Goal: Task Accomplishment & Management: Manage account settings

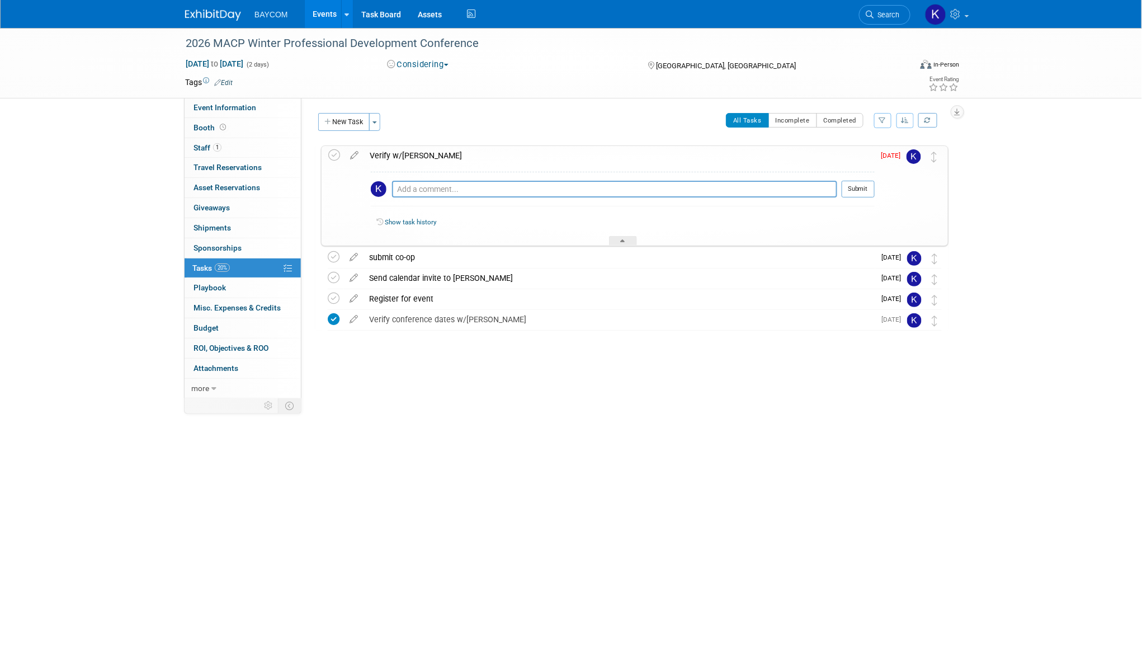
click at [460, 155] on div "Verify w/[PERSON_NAME]" at bounding box center [619, 155] width 511 height 19
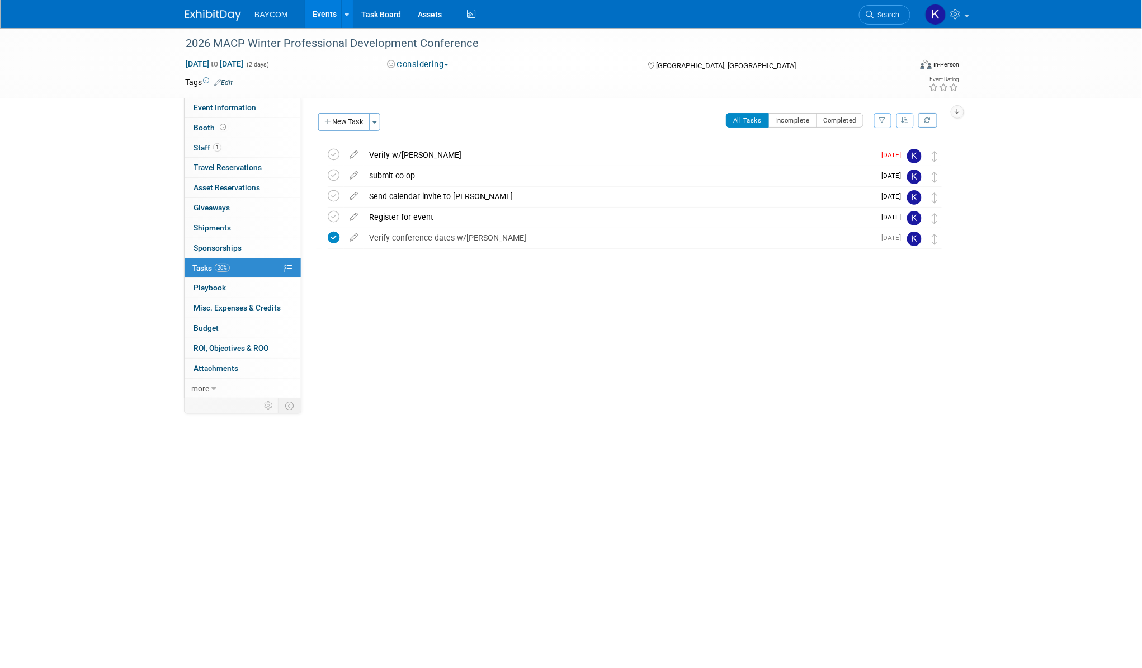
click at [890, 152] on span "[DATE]" at bounding box center [894, 155] width 25 height 8
click at [355, 156] on icon at bounding box center [354, 152] width 20 height 14
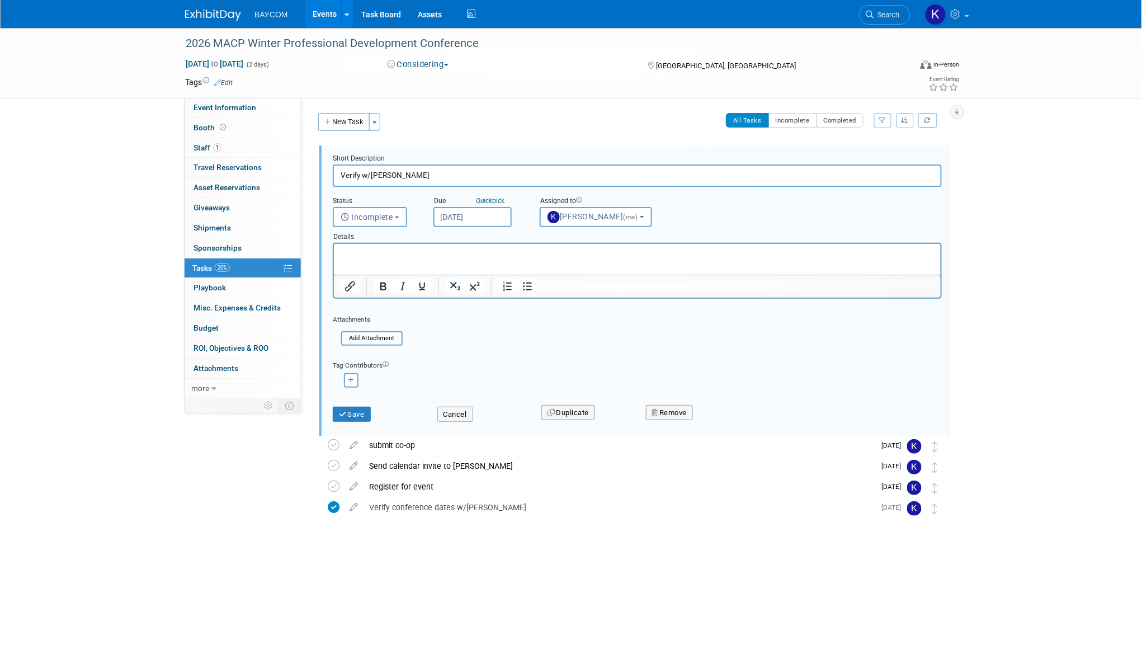
click at [476, 213] on input "[DATE]" at bounding box center [473, 217] width 78 height 20
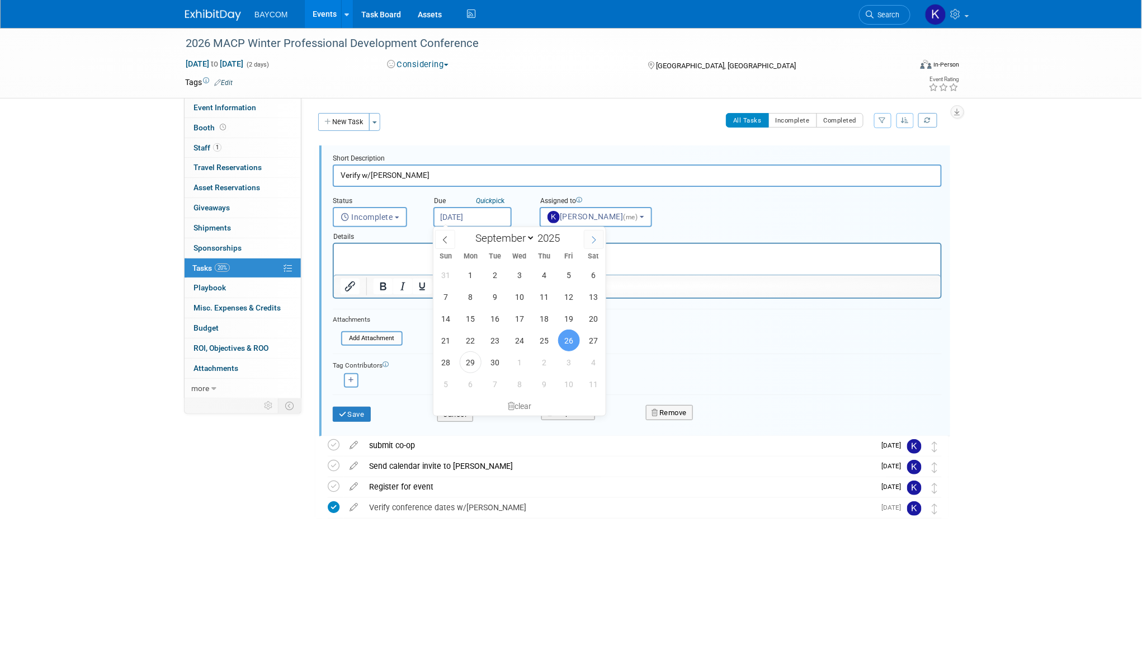
click at [595, 234] on span at bounding box center [594, 239] width 20 height 19
select select "9"
click at [567, 297] on span "10" at bounding box center [569, 297] width 22 height 22
type input "[DATE]"
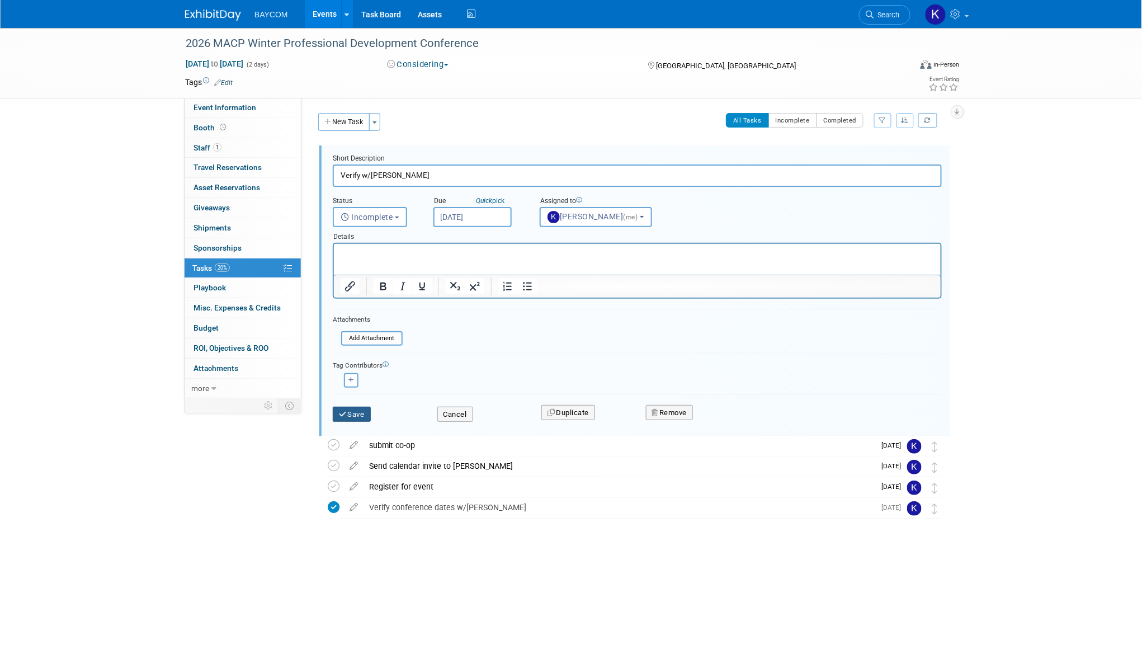
click at [351, 410] on button "Save" at bounding box center [352, 415] width 38 height 16
